Goal: Use online tool/utility: Utilize a website feature to perform a specific function

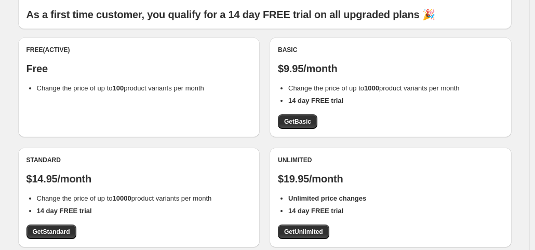
scroll to position [73, 0]
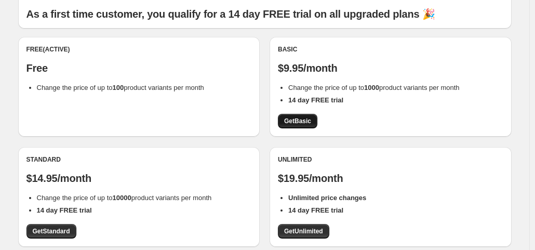
click at [311, 123] on span "Get Basic" at bounding box center [297, 121] width 27 height 8
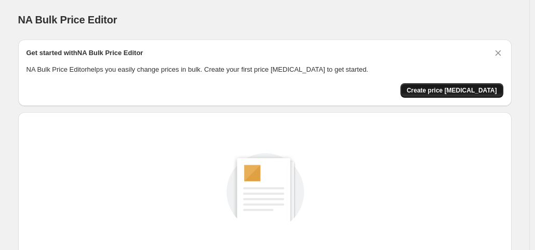
click at [455, 88] on span "Create price [MEDICAL_DATA]" at bounding box center [452, 90] width 90 height 8
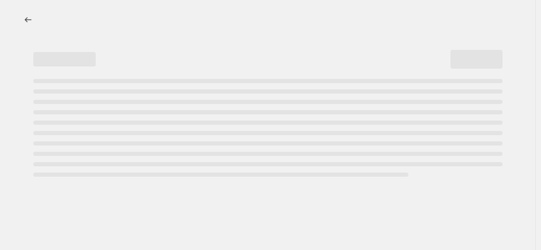
select select "percentage"
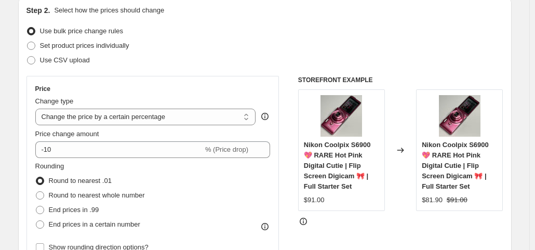
scroll to position [124, 0]
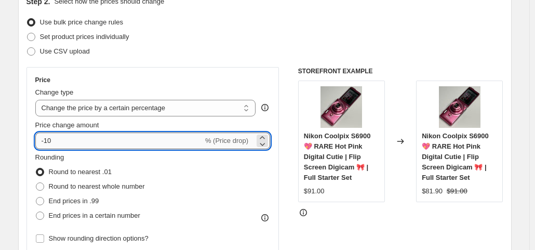
click at [75, 141] on input "-10" at bounding box center [119, 141] width 168 height 17
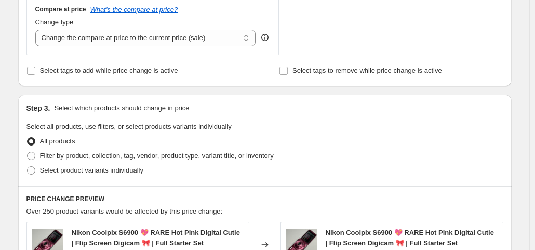
scroll to position [391, 0]
type input "-18"
click at [154, 40] on select "Change the compare at price to the current price (sale) Change the compare at p…" at bounding box center [145, 37] width 221 height 17
select select "no_change"
click at [37, 29] on select "Change the compare at price to the current price (sale) Change the compare at p…" at bounding box center [145, 37] width 221 height 17
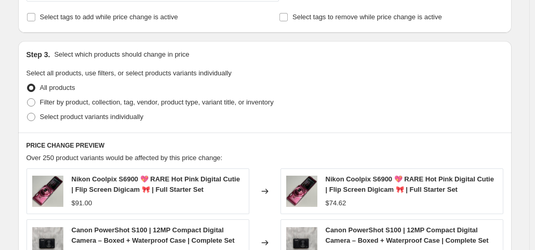
scroll to position [447, 0]
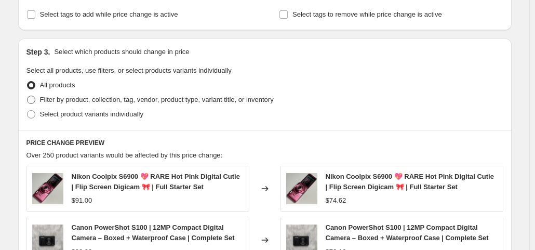
click at [111, 99] on span "Filter by product, collection, tag, vendor, product type, variant title, or inv…" at bounding box center [157, 100] width 234 height 8
click at [28, 96] on input "Filter by product, collection, tag, vendor, product type, variant title, or inv…" at bounding box center [27, 96] width 1 height 1
radio input "true"
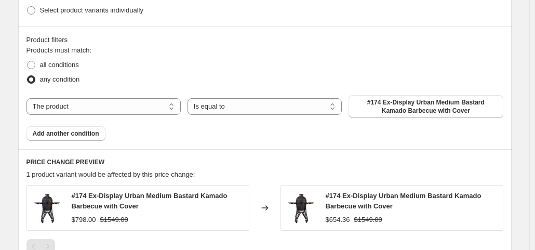
scroll to position [552, 0]
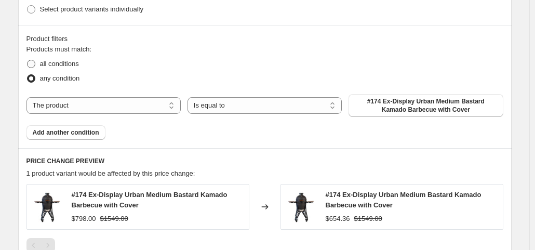
click at [57, 66] on span "all conditions" at bounding box center [59, 64] width 39 height 8
click at [28, 60] on input "all conditions" at bounding box center [27, 60] width 1 height 1
radio input "true"
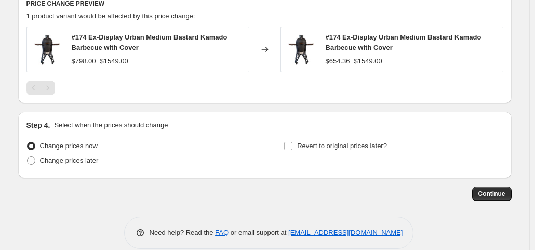
scroll to position [714, 0]
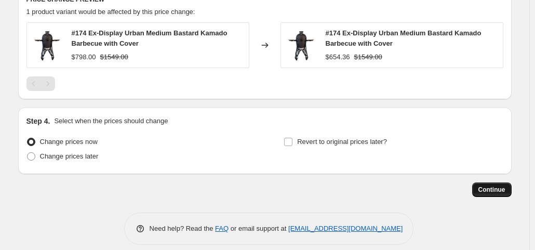
click at [493, 186] on span "Continue" at bounding box center [492, 190] width 27 height 8
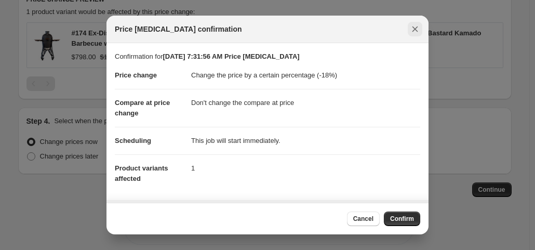
click at [421, 31] on button "Close" at bounding box center [415, 29] width 15 height 15
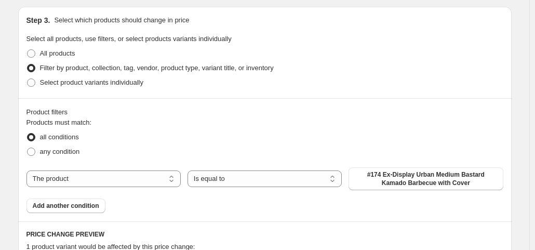
scroll to position [473, 0]
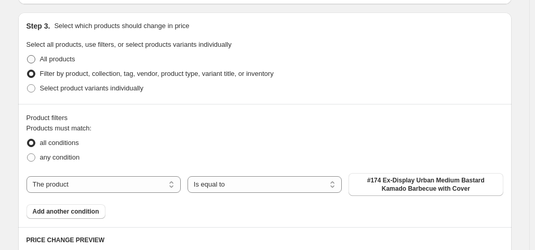
click at [64, 60] on span "All products" at bounding box center [57, 59] width 35 height 8
click at [28, 56] on input "All products" at bounding box center [27, 55] width 1 height 1
radio input "true"
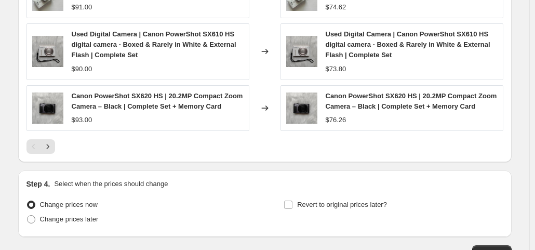
scroll to position [740, 0]
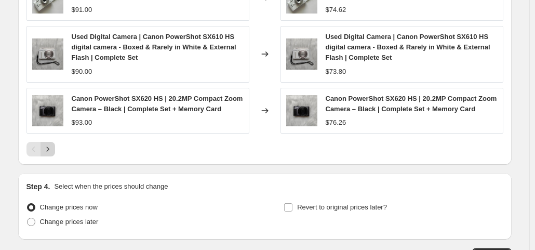
click at [53, 147] on icon "Next" at bounding box center [48, 149] width 10 height 10
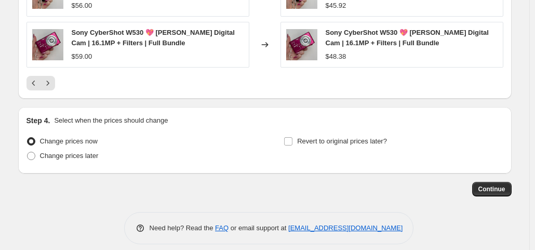
scroll to position [803, 0]
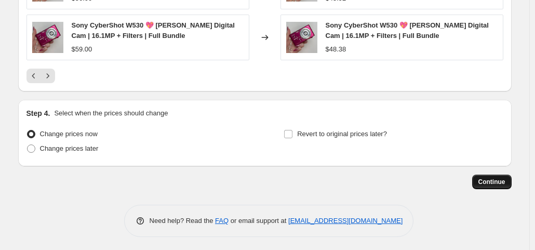
click at [495, 185] on button "Continue" at bounding box center [493, 182] width 40 height 15
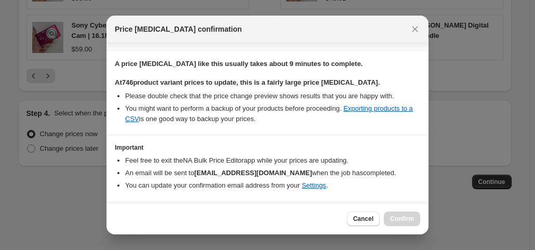
scroll to position [179, 0]
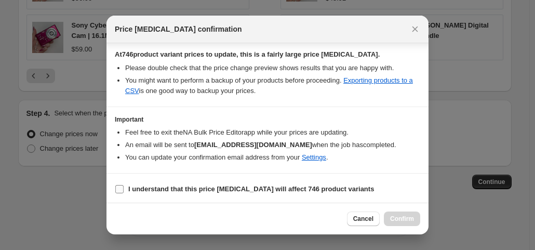
click at [232, 186] on b "I understand that this price [MEDICAL_DATA] will affect 746 product variants" at bounding box center [251, 189] width 246 height 8
click at [124, 186] on input "I understand that this price [MEDICAL_DATA] will affect 746 product variants" at bounding box center [119, 189] width 8 height 8
checkbox input "true"
click at [408, 218] on span "Confirm" at bounding box center [402, 219] width 24 height 8
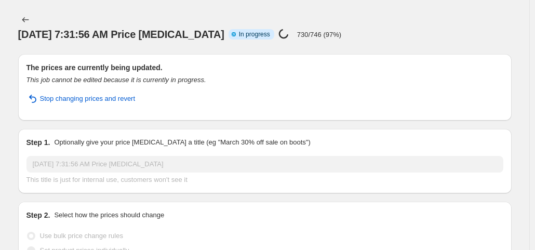
select select "percentage"
select select "no_change"
